Goal: Task Accomplishment & Management: Use online tool/utility

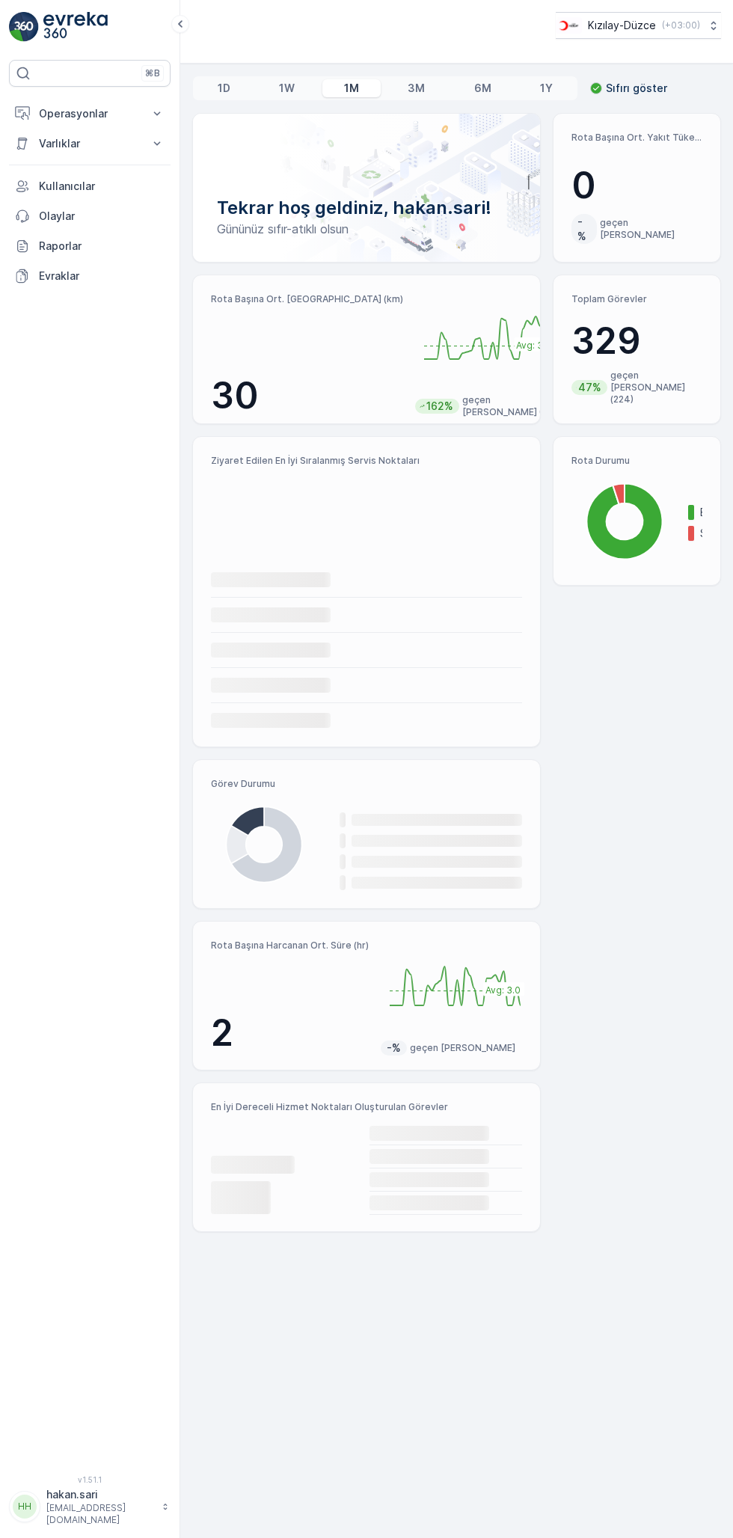
click at [52, 106] on p "Operasyonlar" at bounding box center [90, 113] width 102 height 15
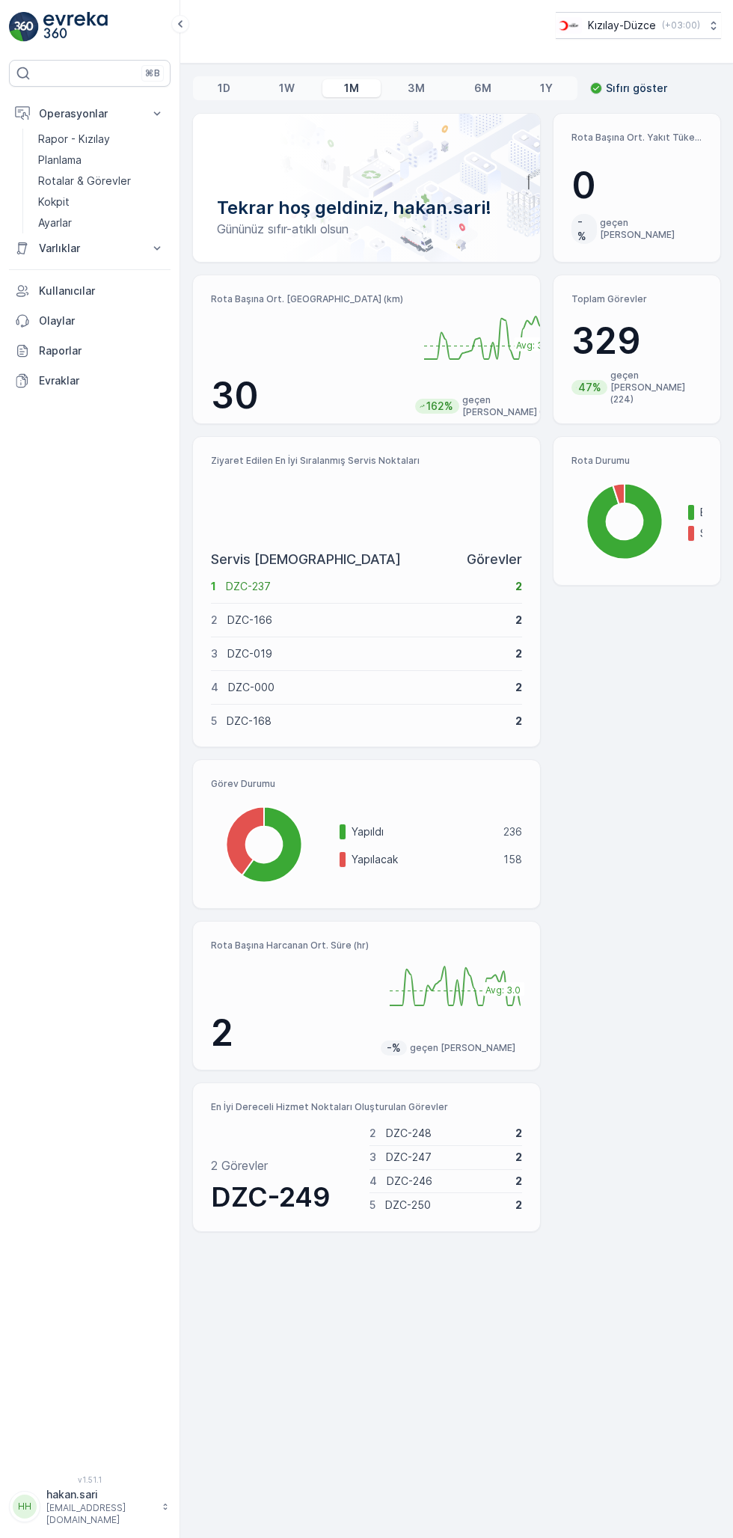
click at [39, 200] on p "Kokpit" at bounding box center [53, 202] width 31 height 15
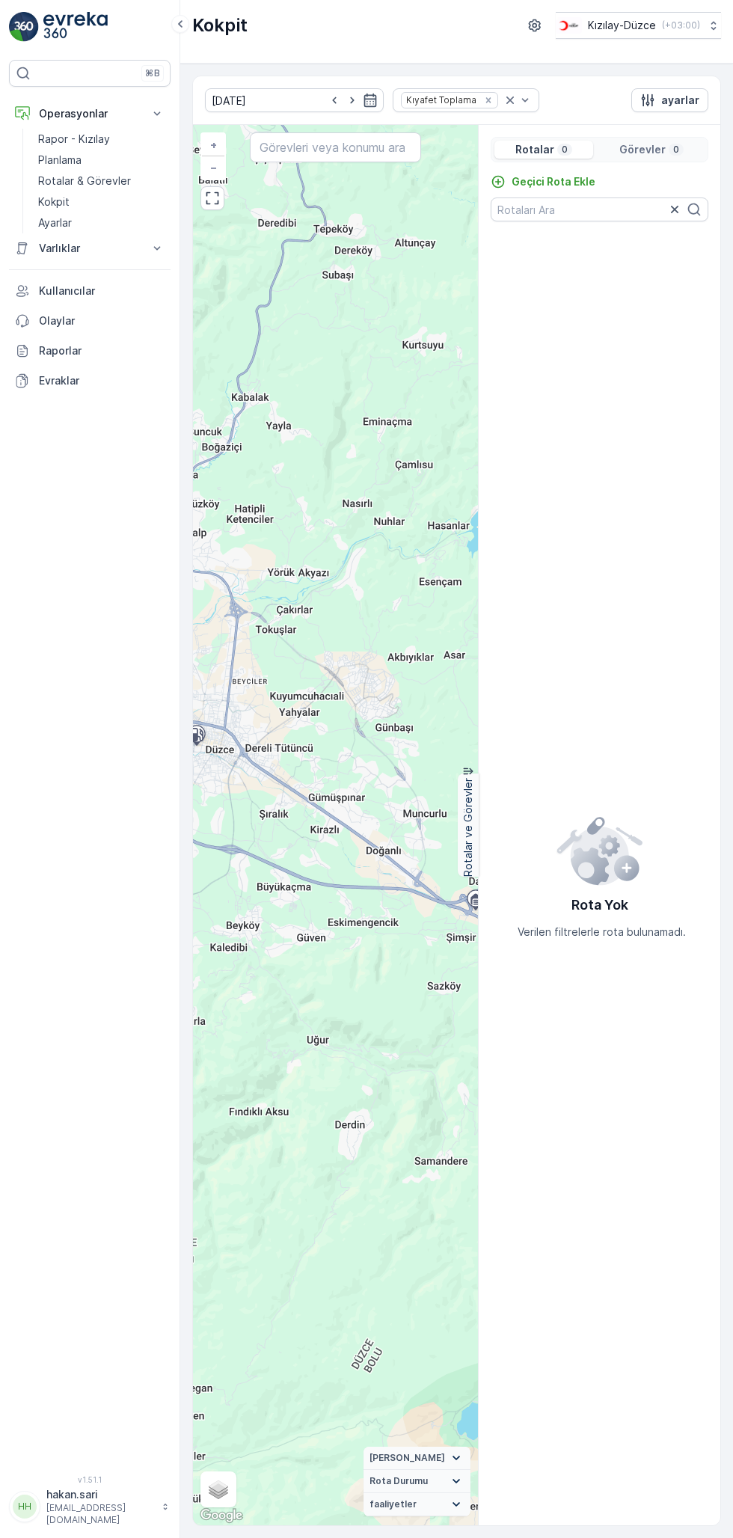
click at [557, 183] on p "Geçici Rota Ekle" at bounding box center [554, 181] width 84 height 15
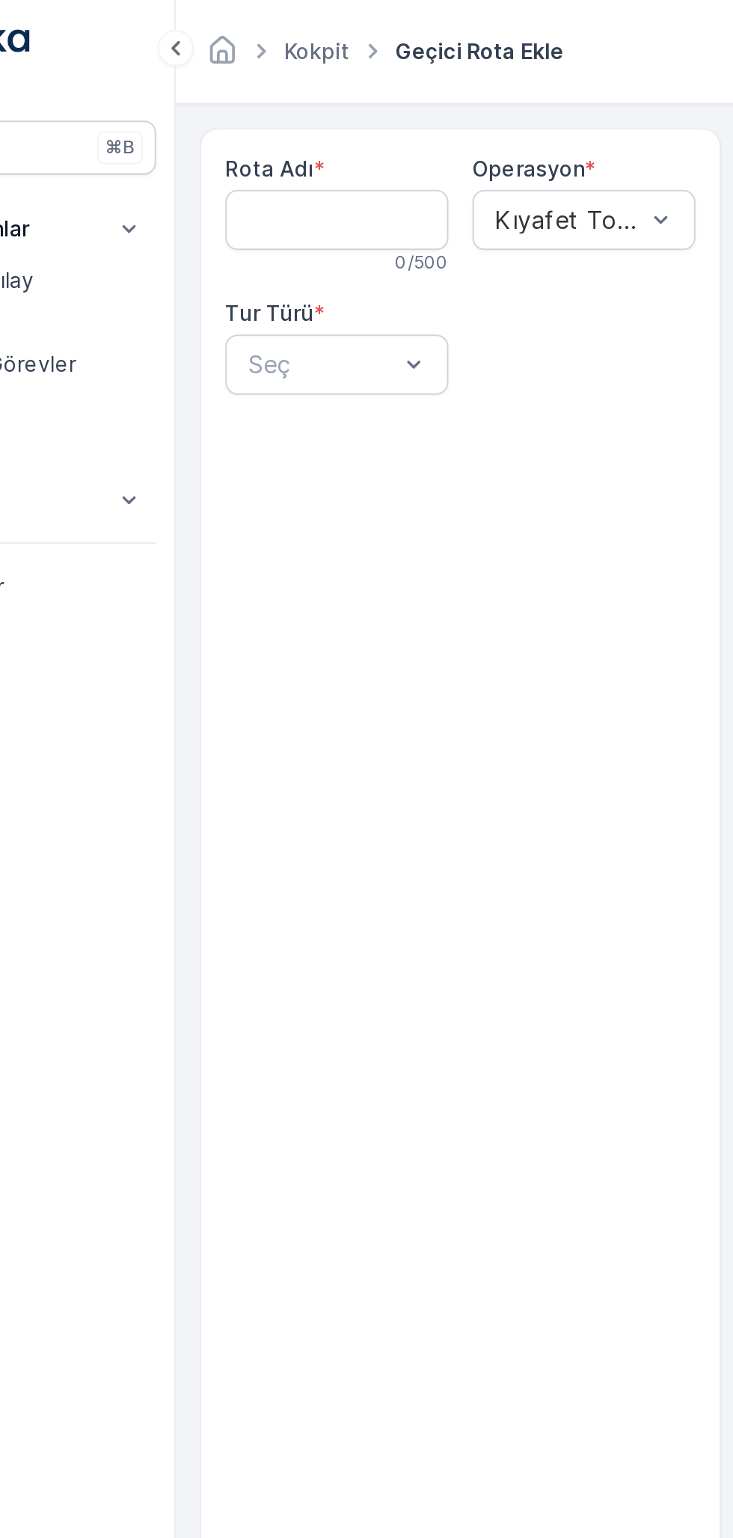
click at [230, 111] on Adı "Rota Adı" at bounding box center [260, 109] width 111 height 30
type Adı "Gölyaka"
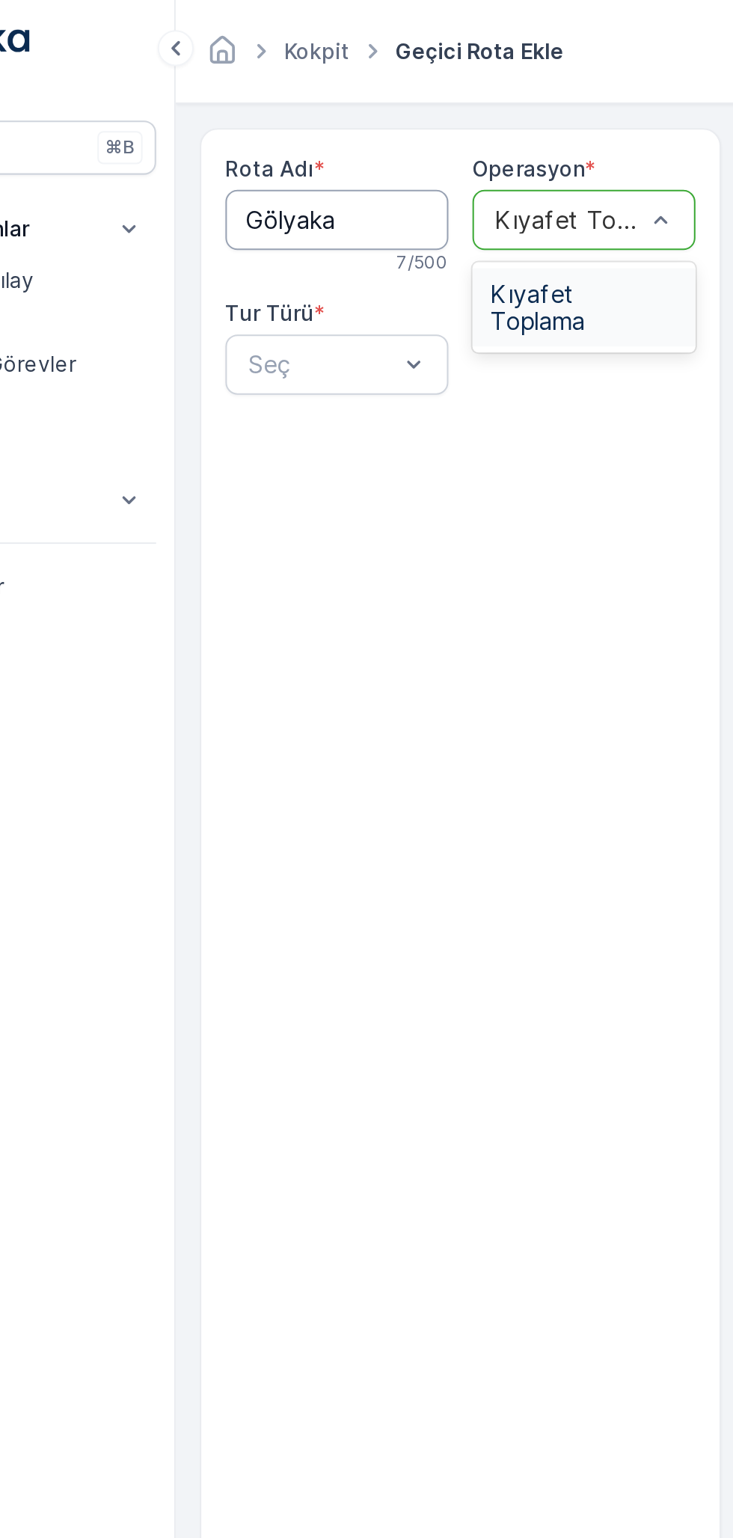
click at [379, 145] on span "Kıyafet Toplama" at bounding box center [383, 152] width 93 height 27
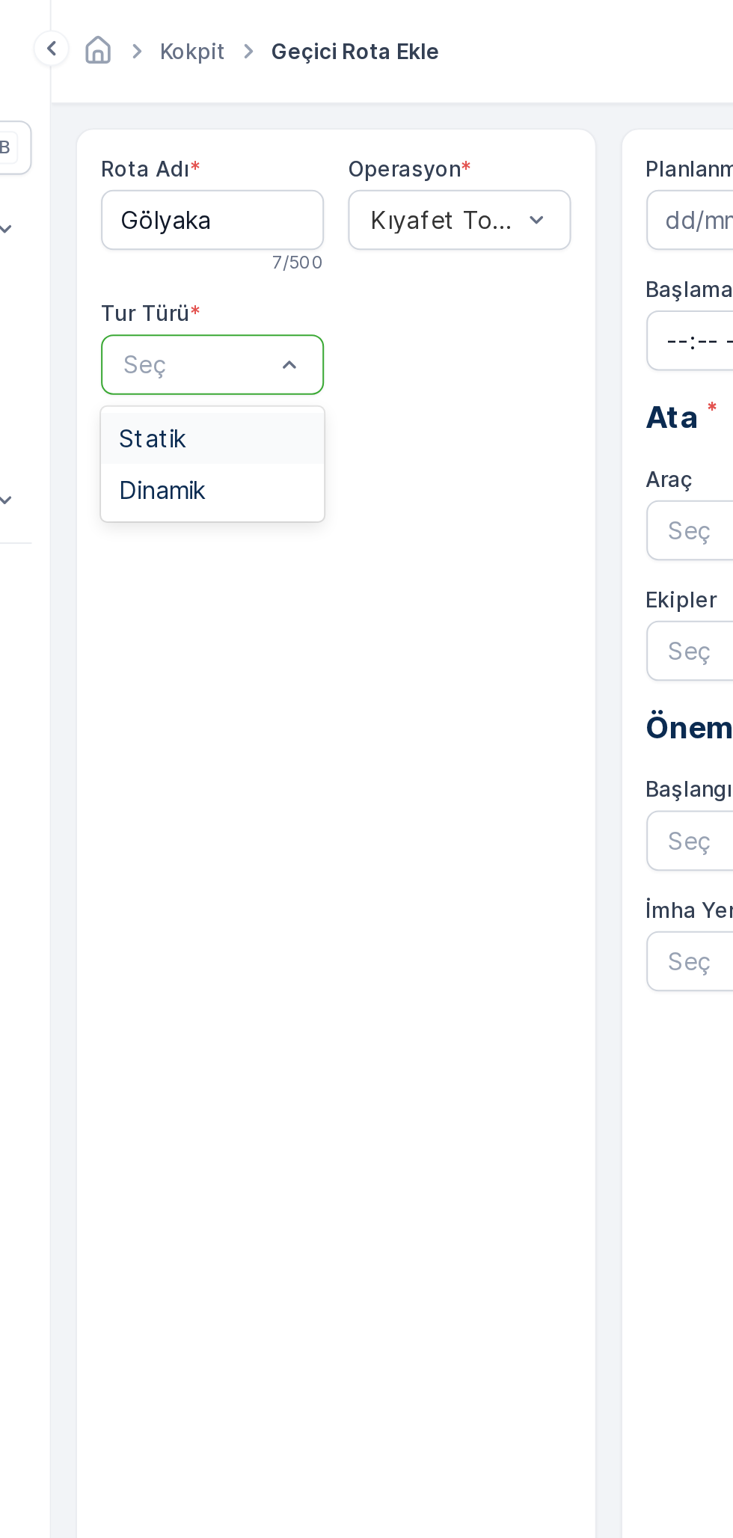
click at [233, 220] on span "Statik" at bounding box center [230, 217] width 33 height 13
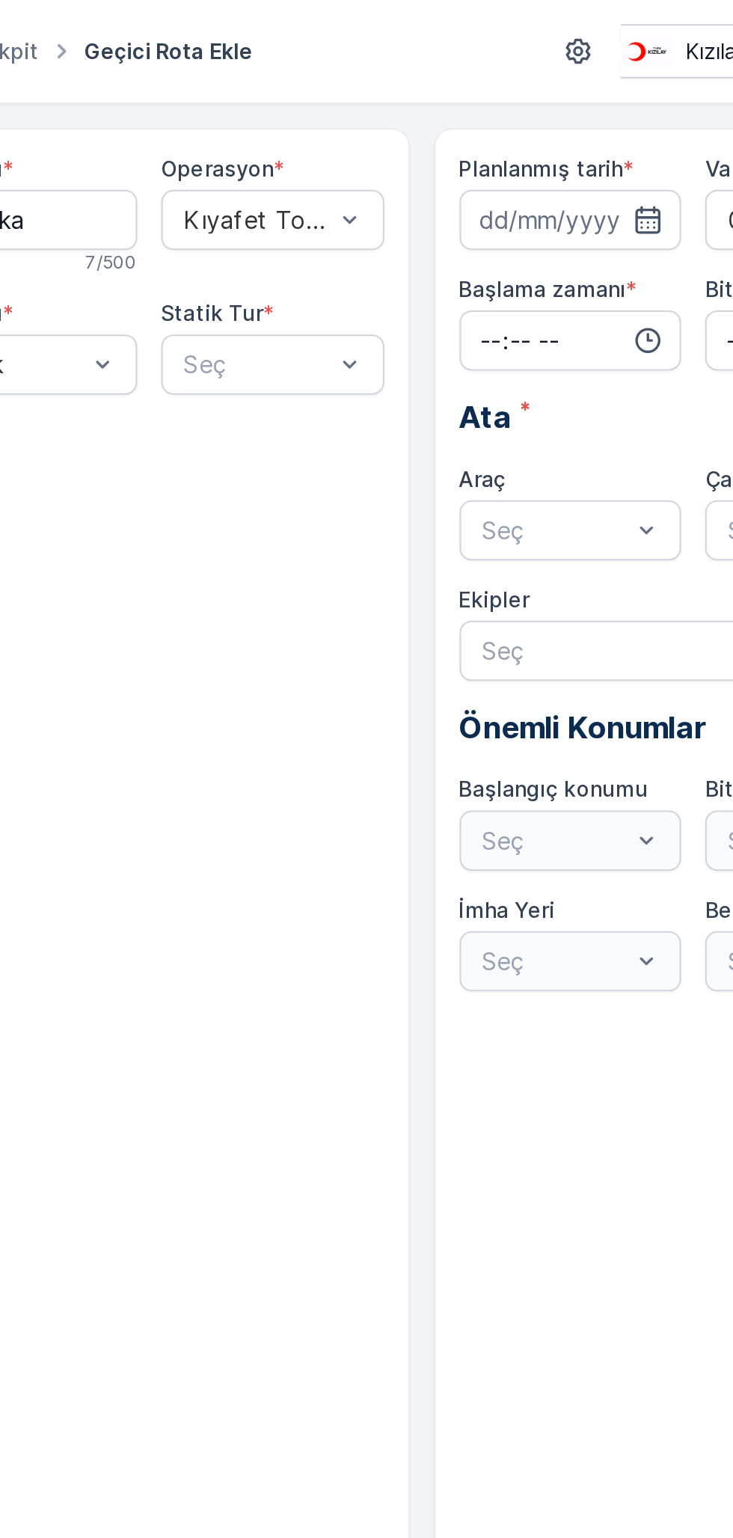
click at [563, 113] on icon "button" at bounding box center [569, 108] width 13 height 13
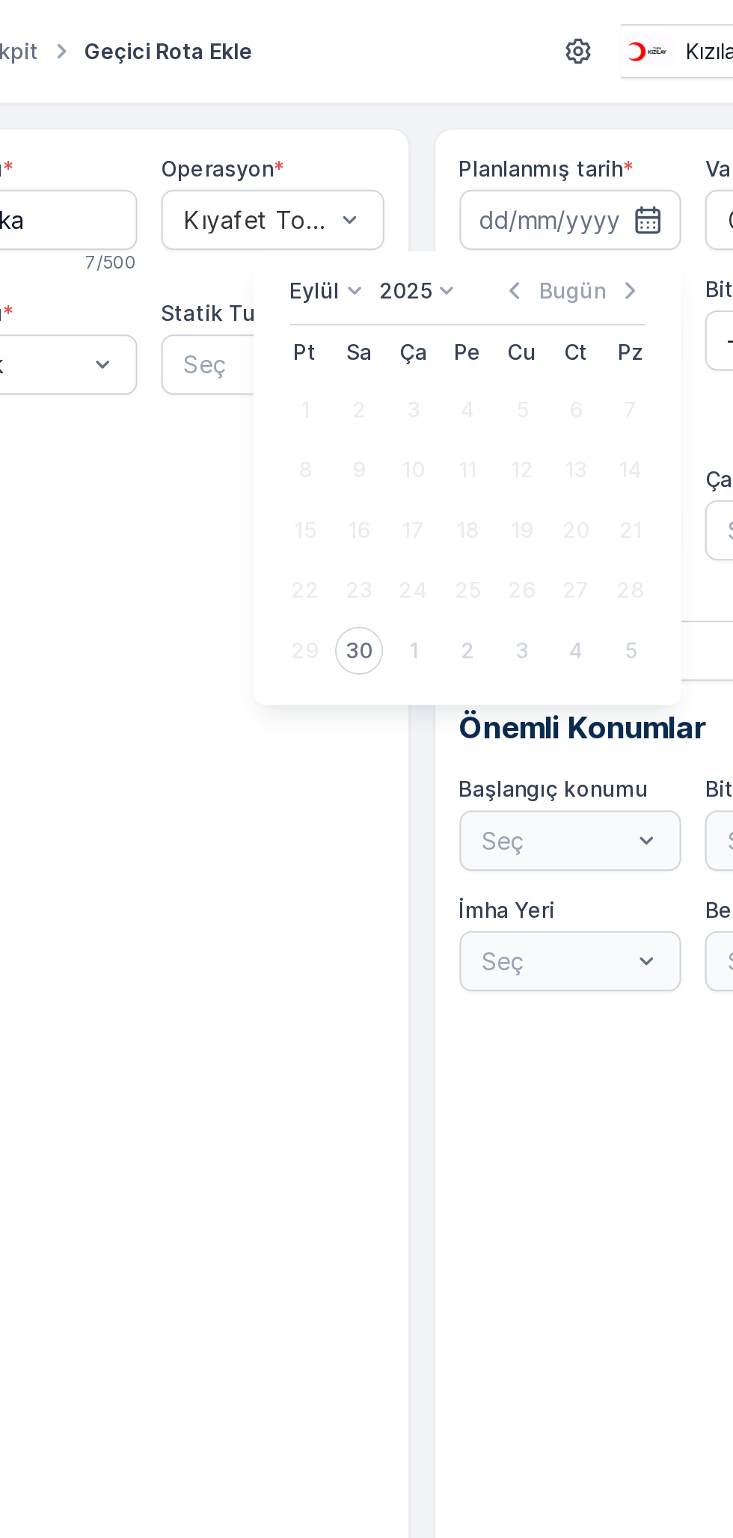
click at [419, 329] on div "30" at bounding box center [426, 323] width 24 height 24
type input "[DATE]"
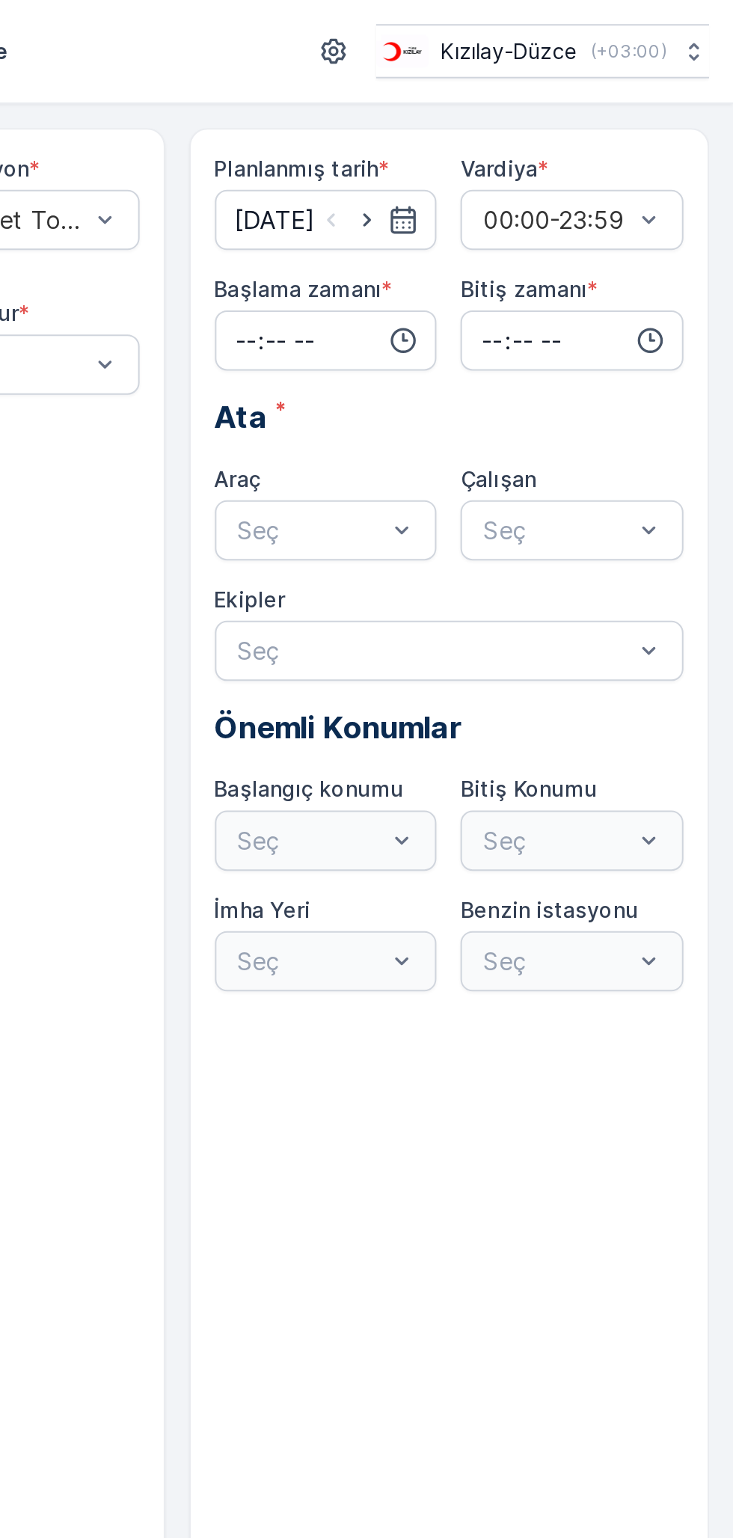
click at [522, 171] on input "time" at bounding box center [531, 169] width 111 height 30
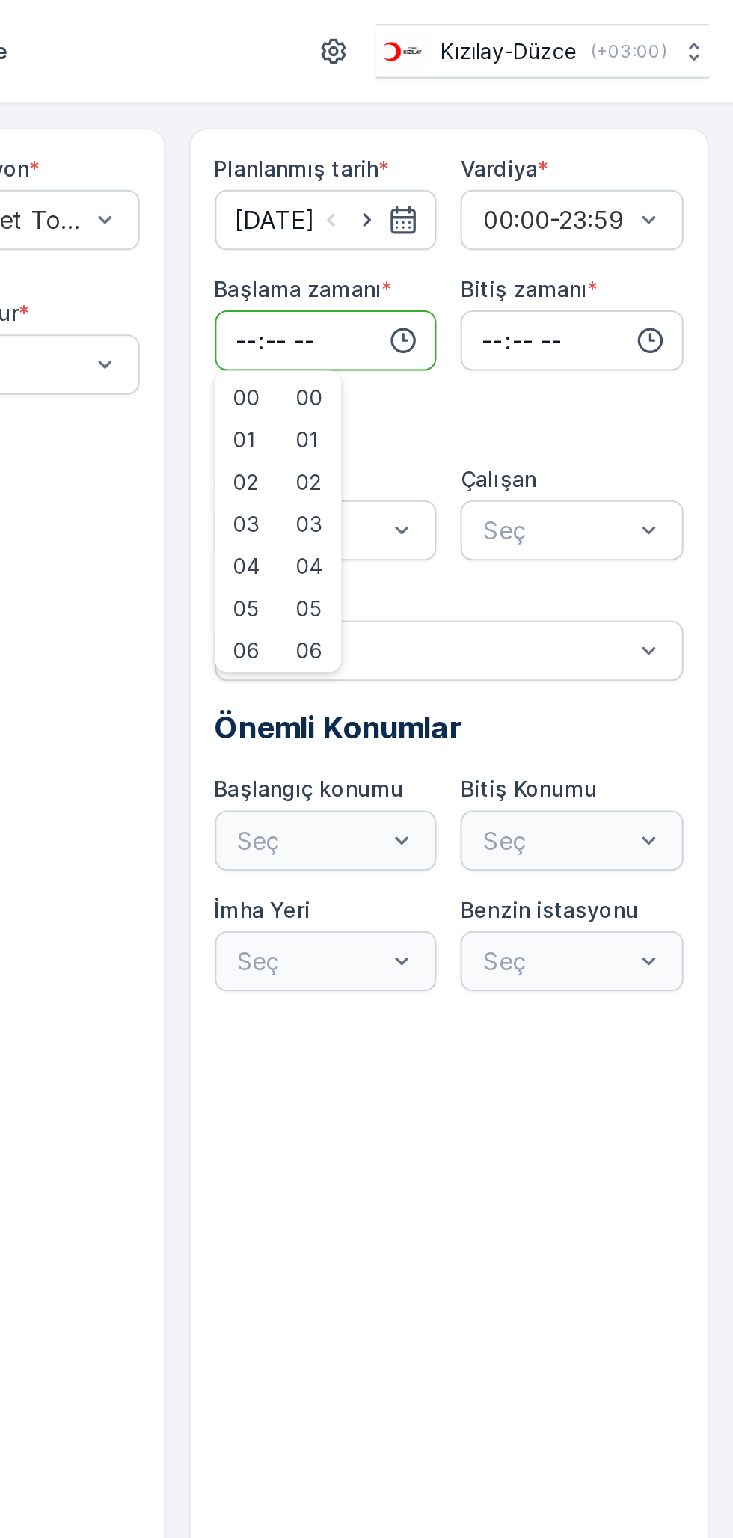
type input "08:00"
click at [622, 158] on input "time" at bounding box center [653, 169] width 111 height 30
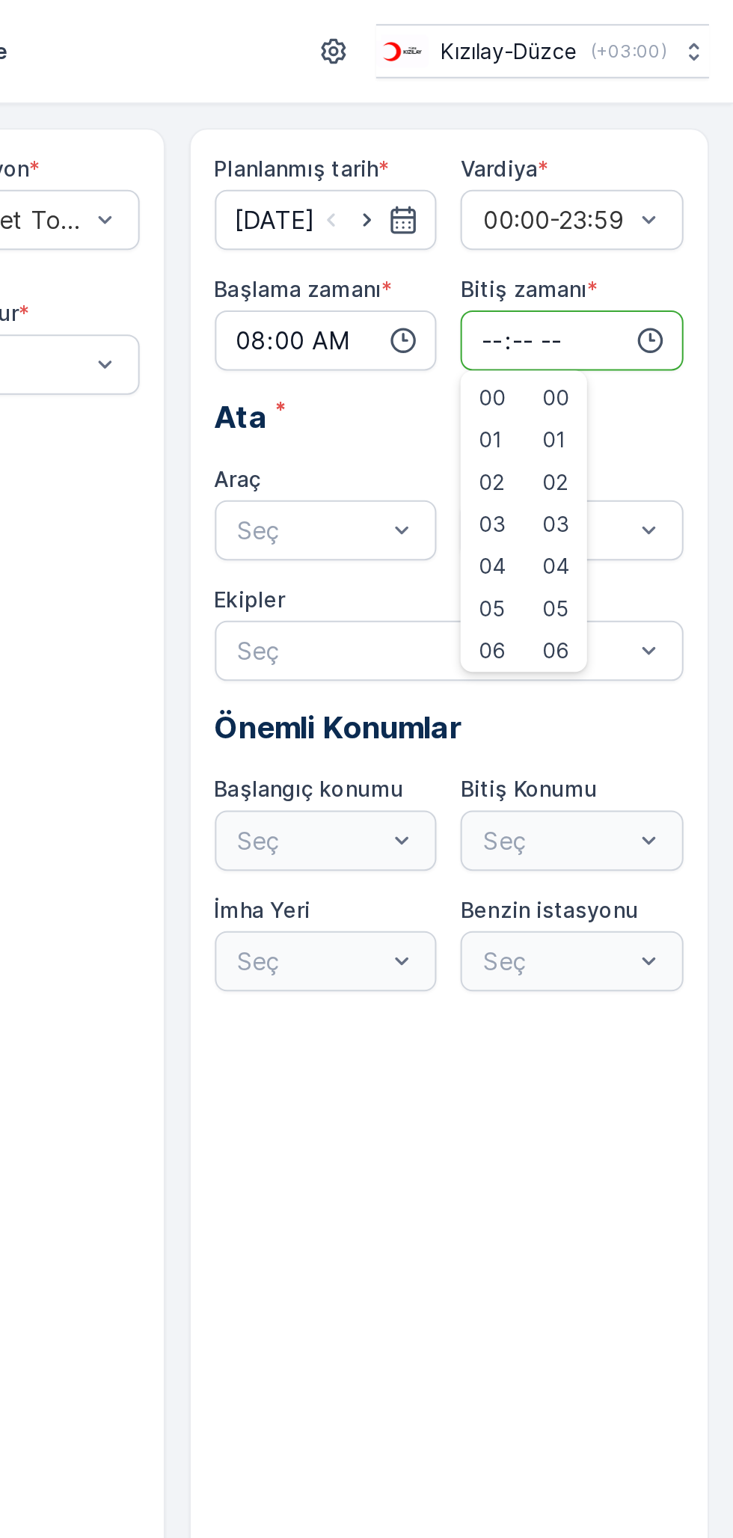
click at [636, 168] on input "time" at bounding box center [653, 169] width 111 height 30
type input "19:00"
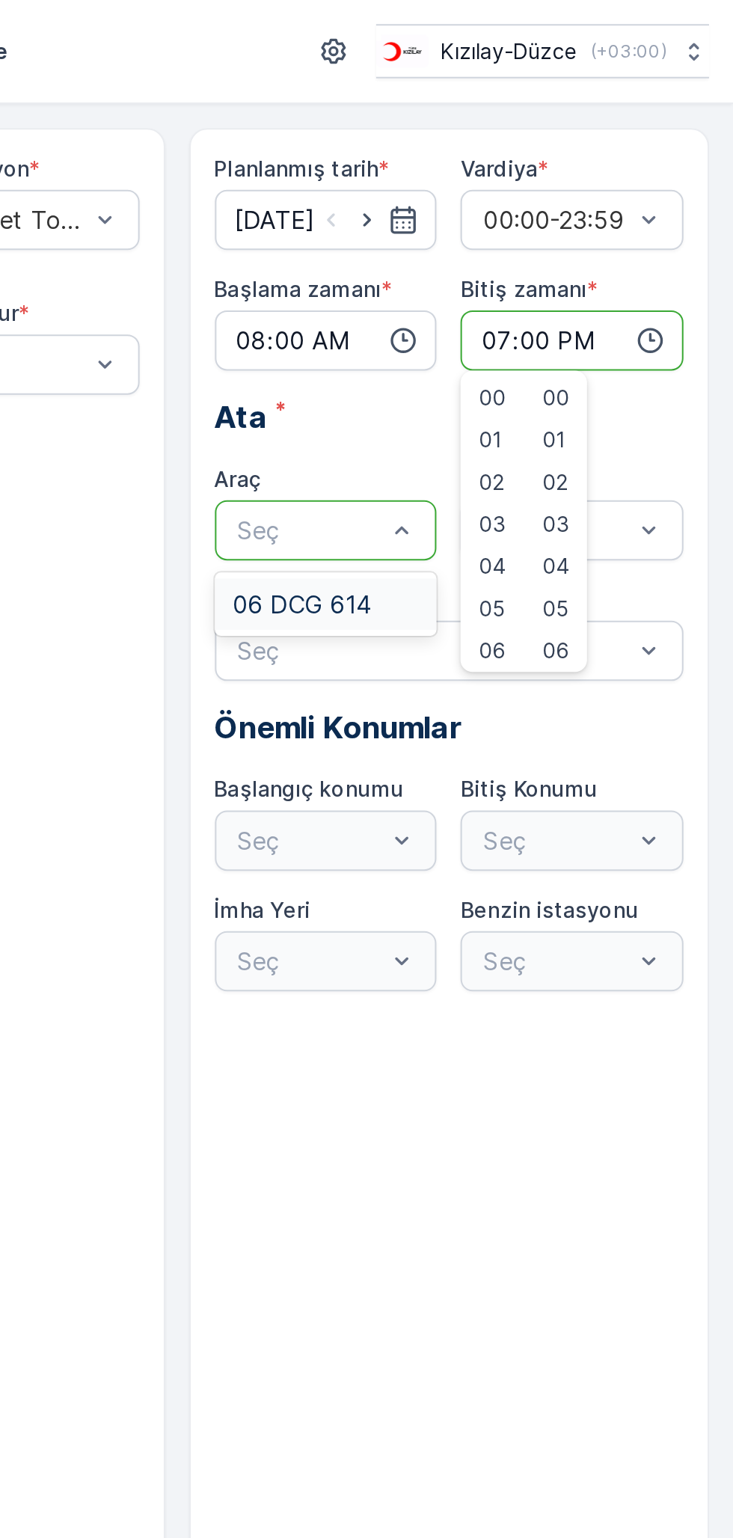
click at [516, 304] on span "06 DCG 614" at bounding box center [519, 299] width 69 height 13
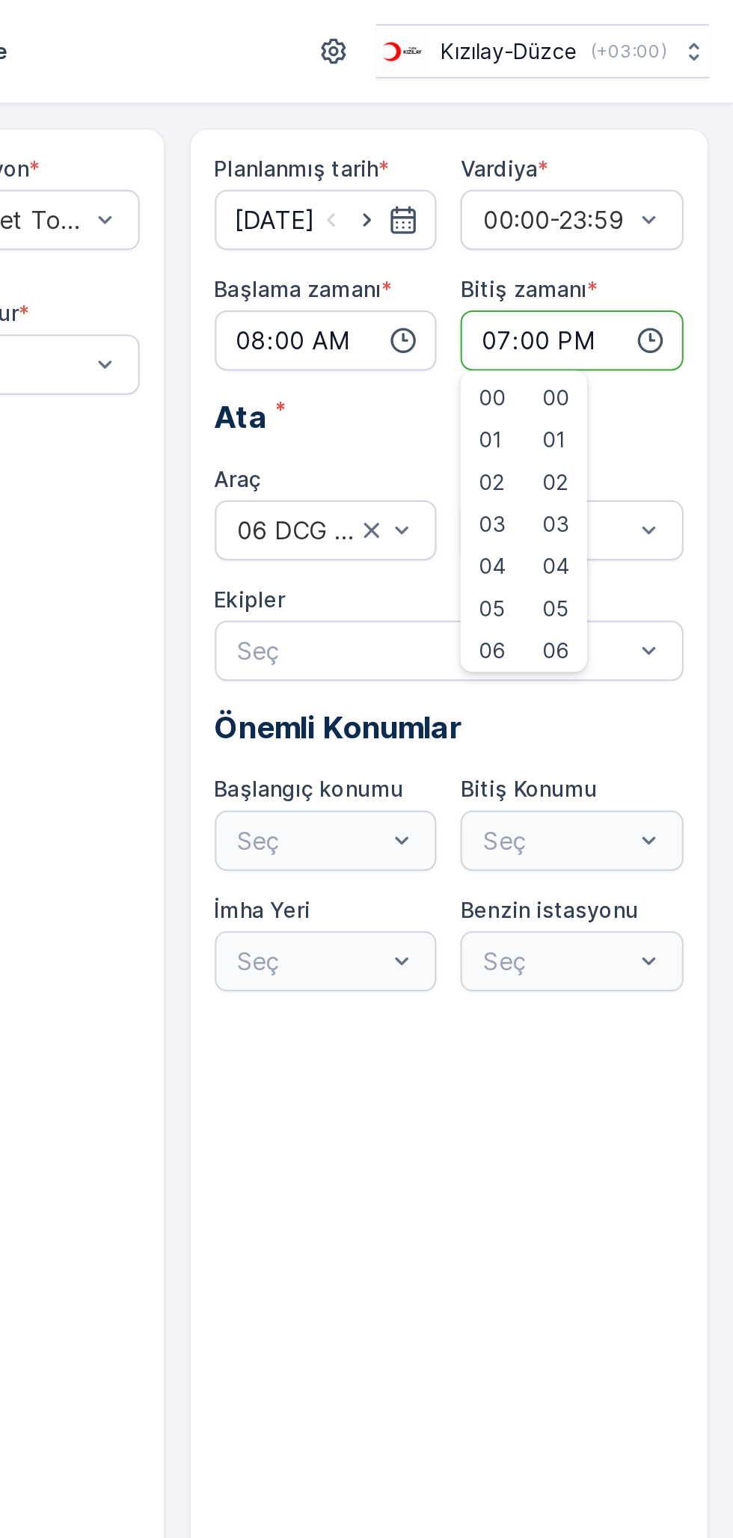
click at [504, 162] on input "08:00" at bounding box center [531, 169] width 111 height 30
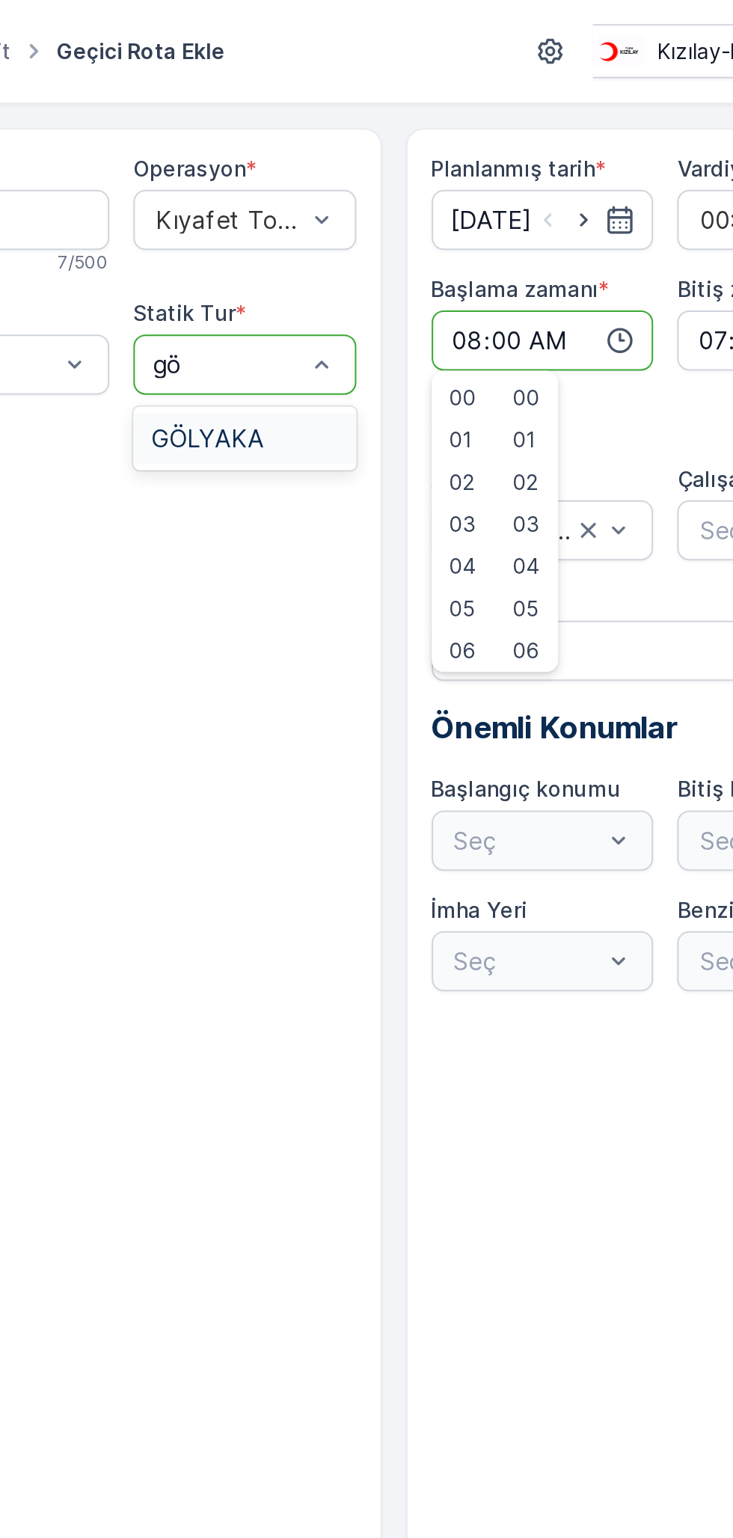
type input "göl"
click at [357, 218] on span "GÖLYAKA" at bounding box center [365, 217] width 56 height 13
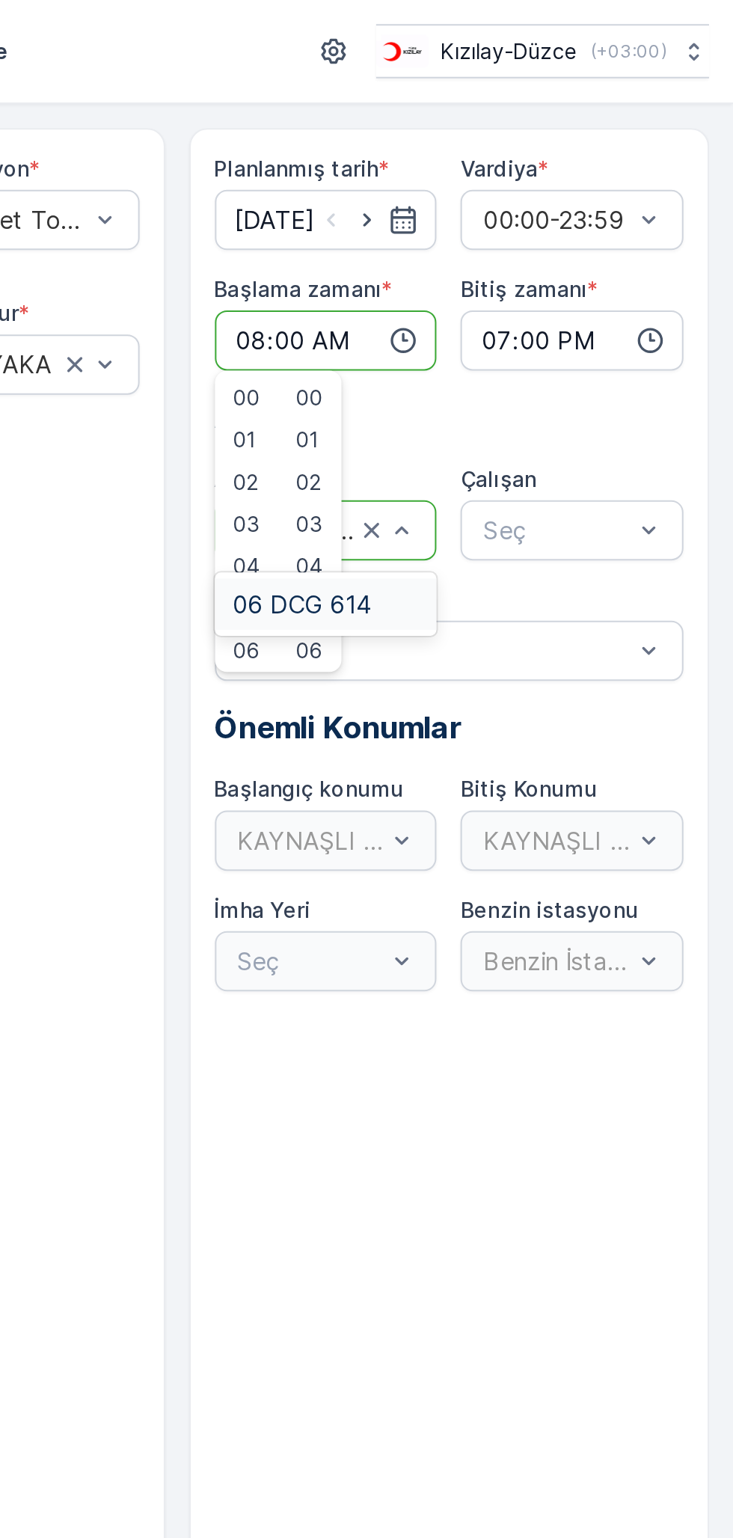
click at [550, 296] on span "06 DCG 614" at bounding box center [519, 299] width 69 height 13
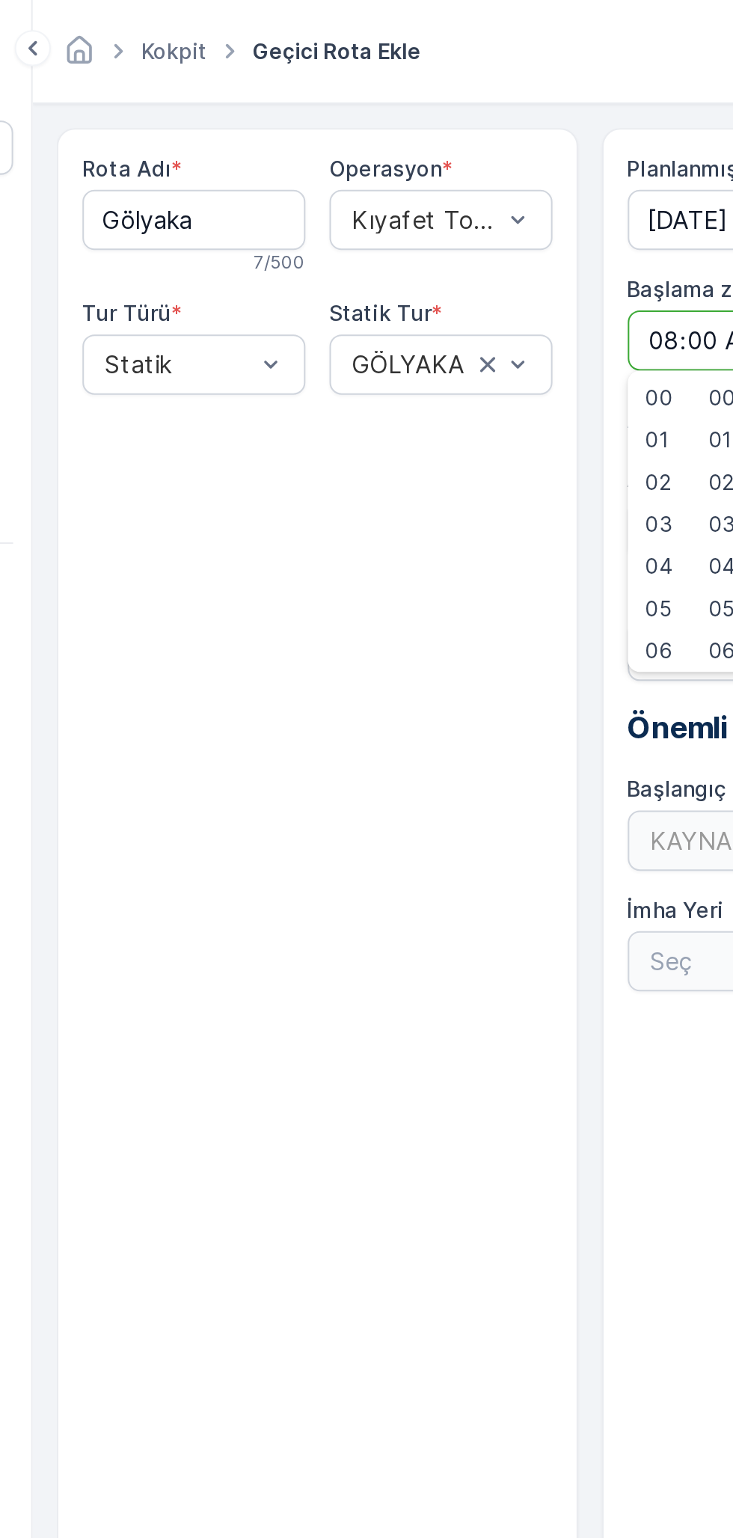
click at [227, 87] on label "Rota Adı" at bounding box center [227, 83] width 44 height 13
click at [227, 94] on Adı "Gölyaka" at bounding box center [260, 109] width 111 height 30
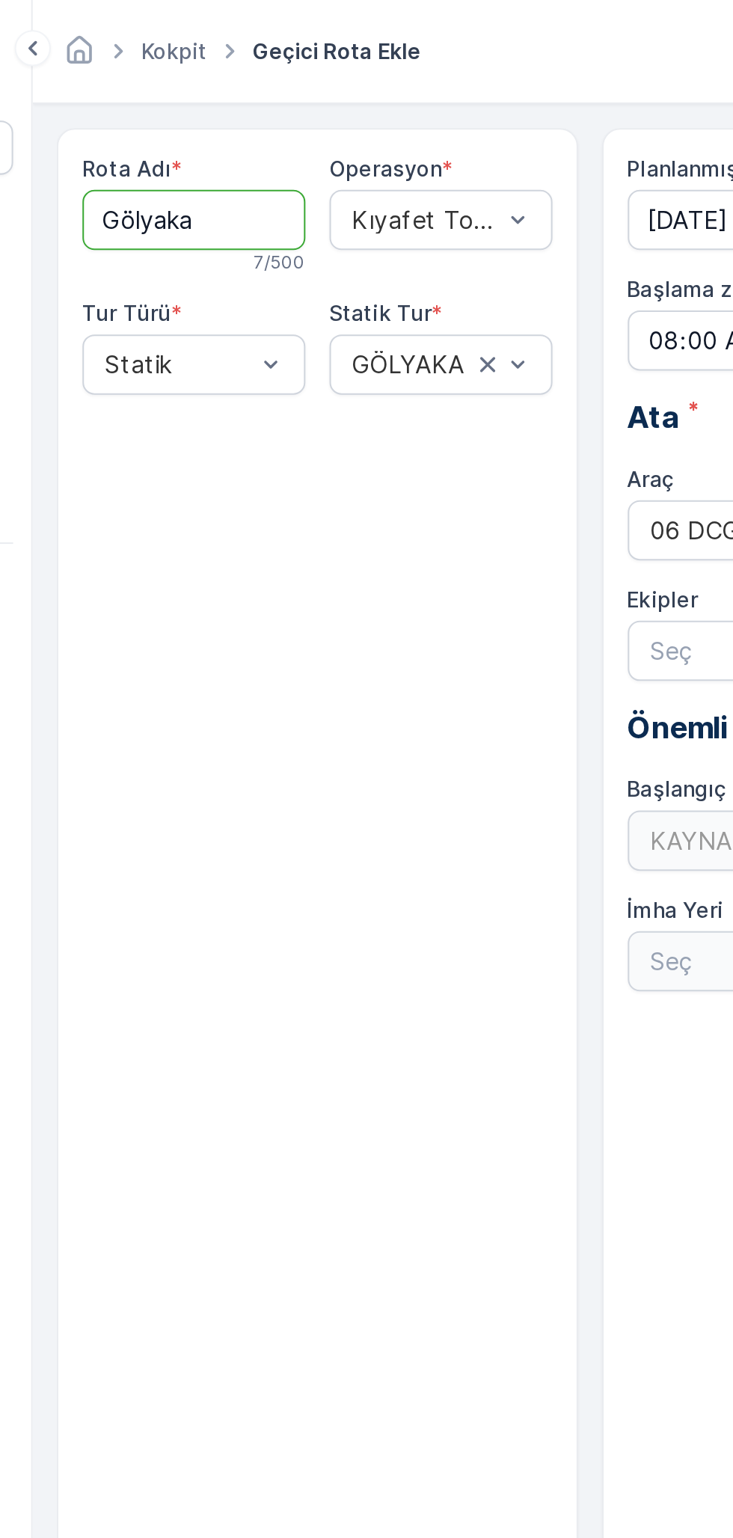
click at [315, 292] on div "Rota Adı * Gölyaka 7 / 500 Operasyon * Kıyafet Toplama Tur Türü * Statik Statik…" at bounding box center [321, 777] width 259 height 1427
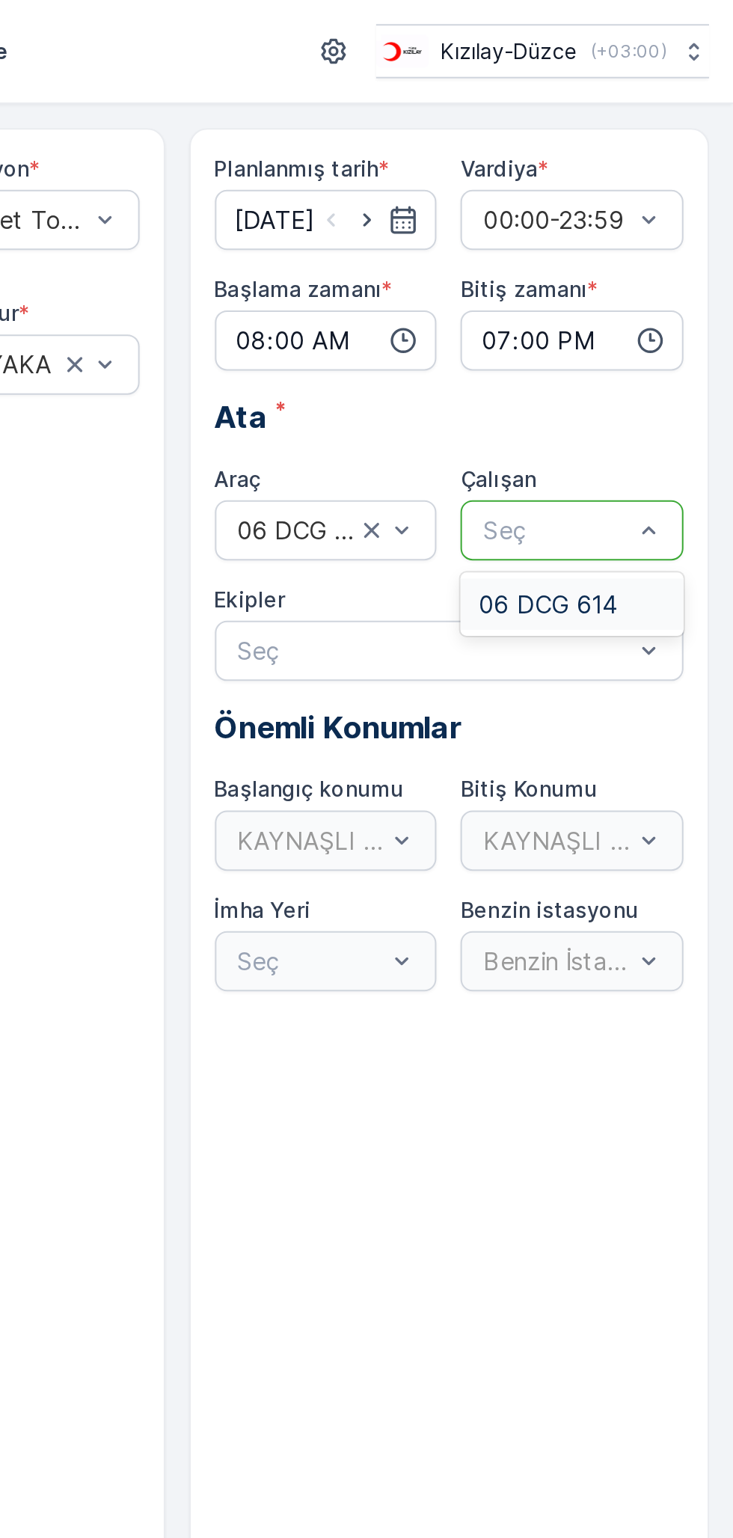
click at [653, 295] on span "06 DCG 614" at bounding box center [641, 299] width 69 height 13
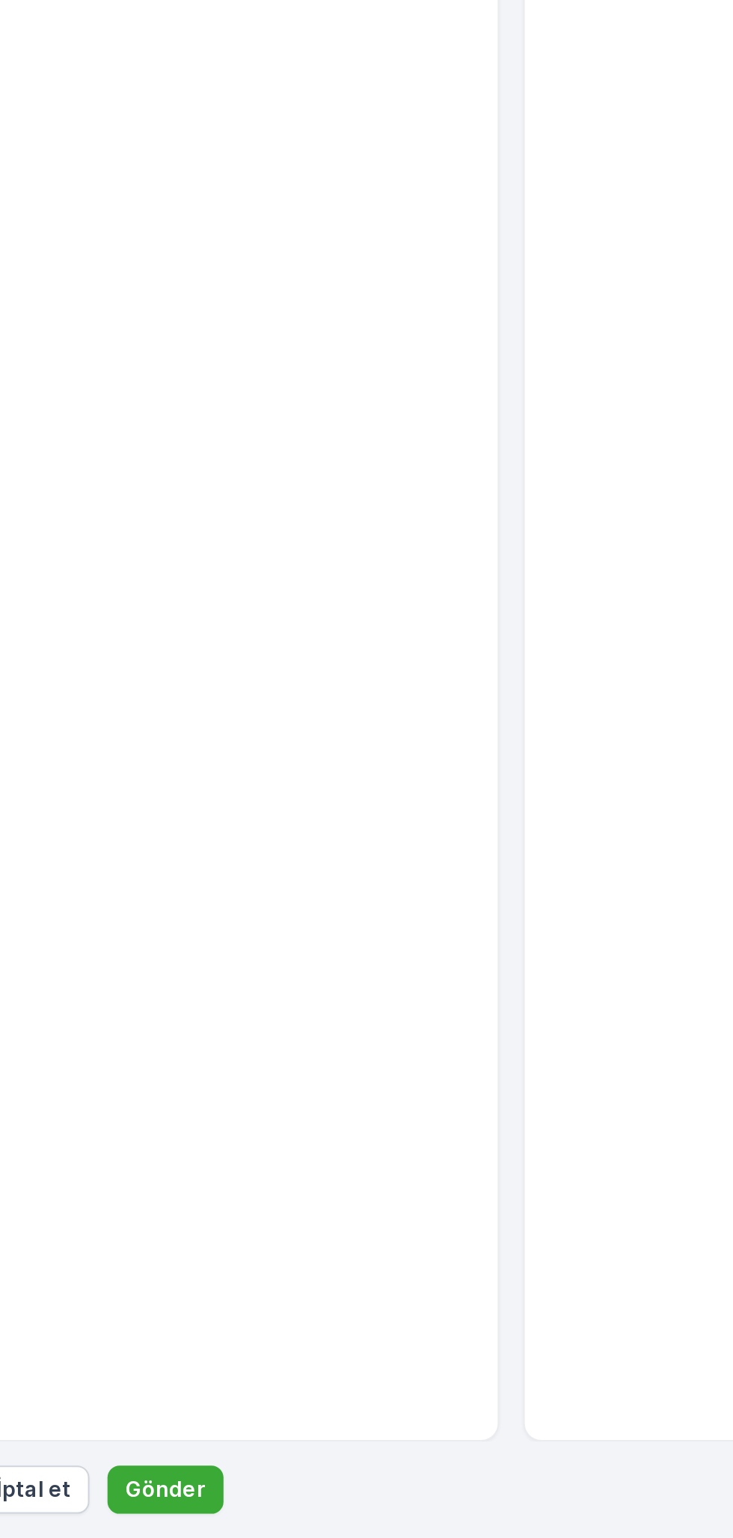
click at [290, 1507] on p "Gönder" at bounding box center [286, 1514] width 40 height 15
